Goal: Browse casually

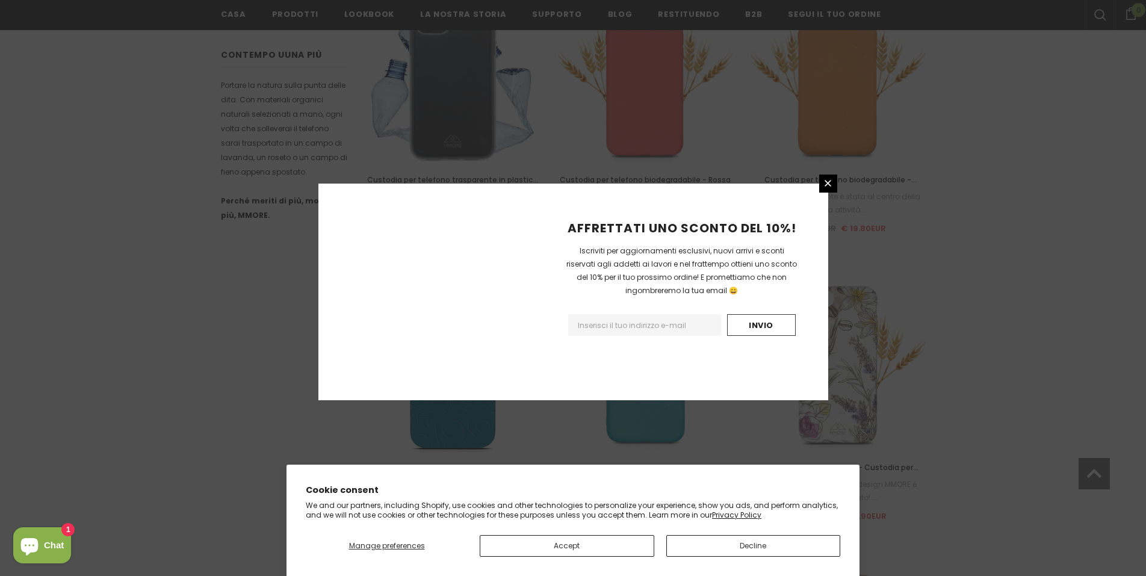
scroll to position [1327, 0]
